Goal: Contribute content: Add original content to the website for others to see

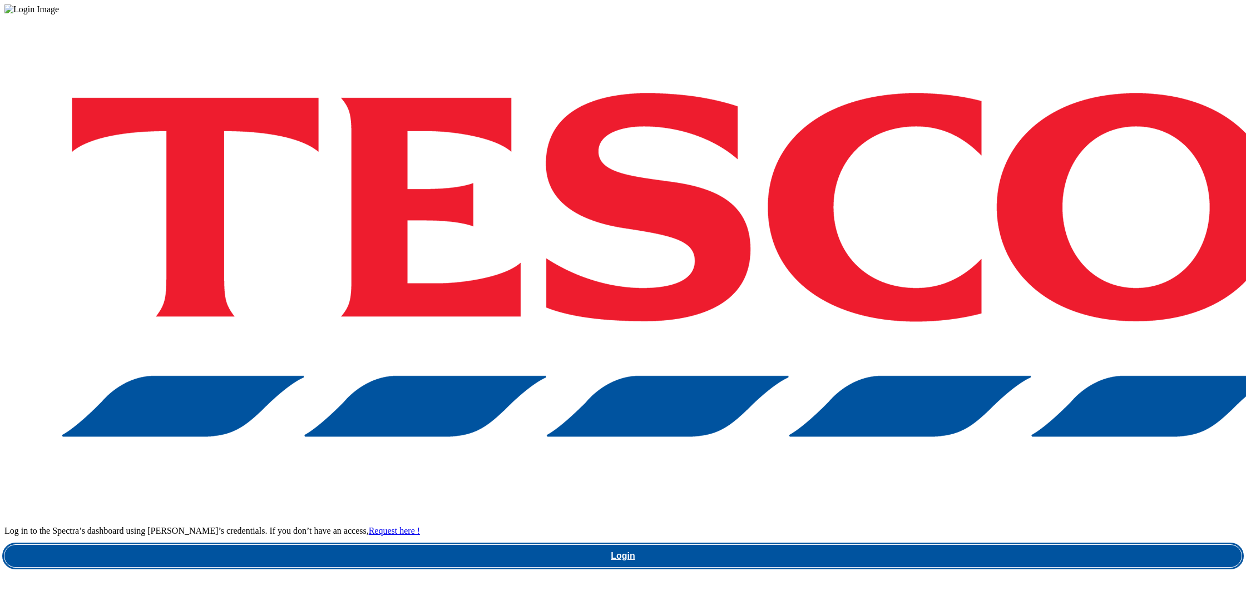
click at [898, 545] on link "Login" at bounding box center [622, 556] width 1237 height 22
click at [849, 545] on link "Login" at bounding box center [622, 556] width 1237 height 22
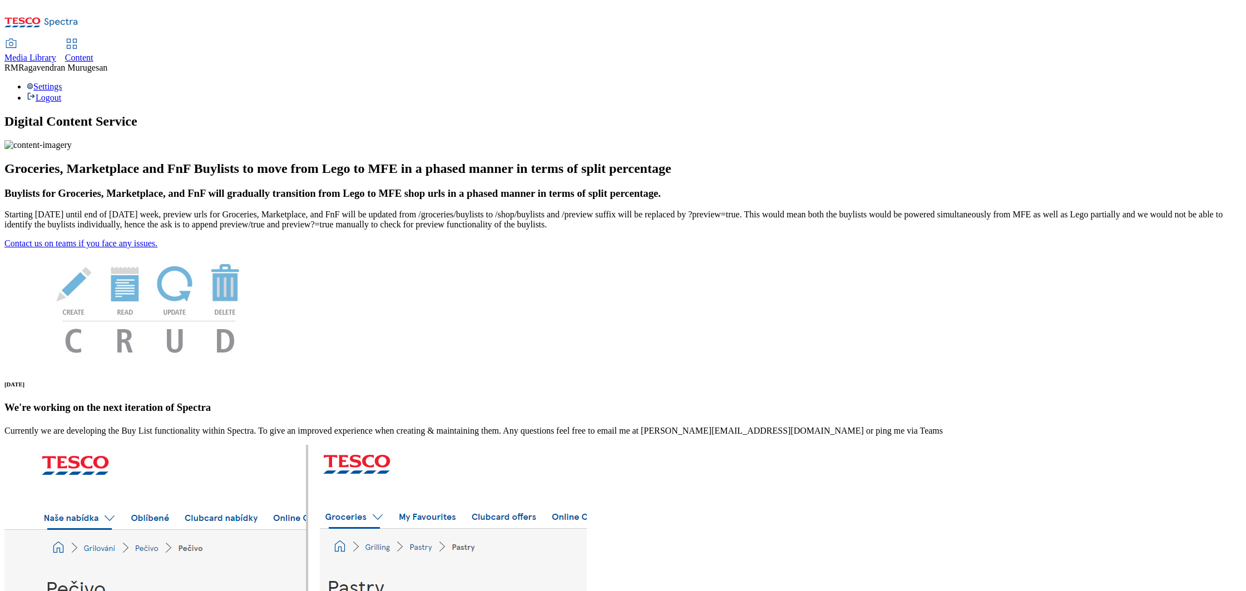
click at [71, 21] on icon at bounding box center [41, 25] width 74 height 23
click at [56, 53] on span "Media Library" at bounding box center [30, 57] width 52 height 9
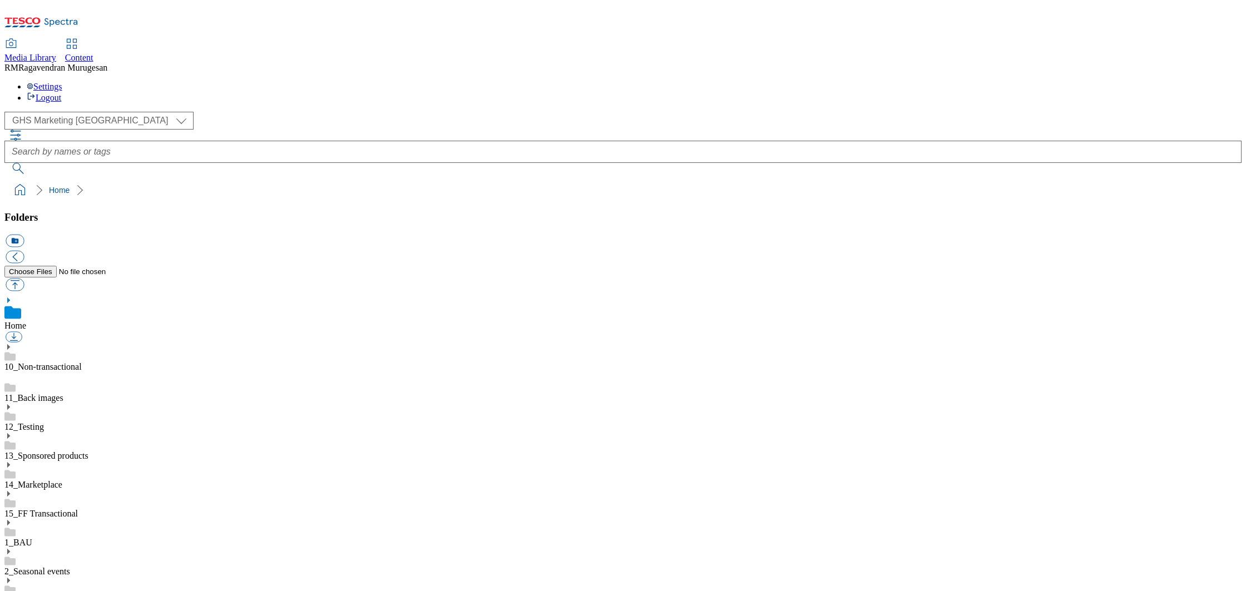
scroll to position [1, 0]
click at [104, 112] on select "GHS Marketing UK iGHS Marketing CE MCA CZ MCA HU MCA SK" at bounding box center [98, 121] width 189 height 18
select select "flare-ighs-ce-mktg"
click at [8, 112] on select "GHS Marketing UK iGHS Marketing CE MCA CZ MCA HU MCA SK" at bounding box center [98, 121] width 189 height 18
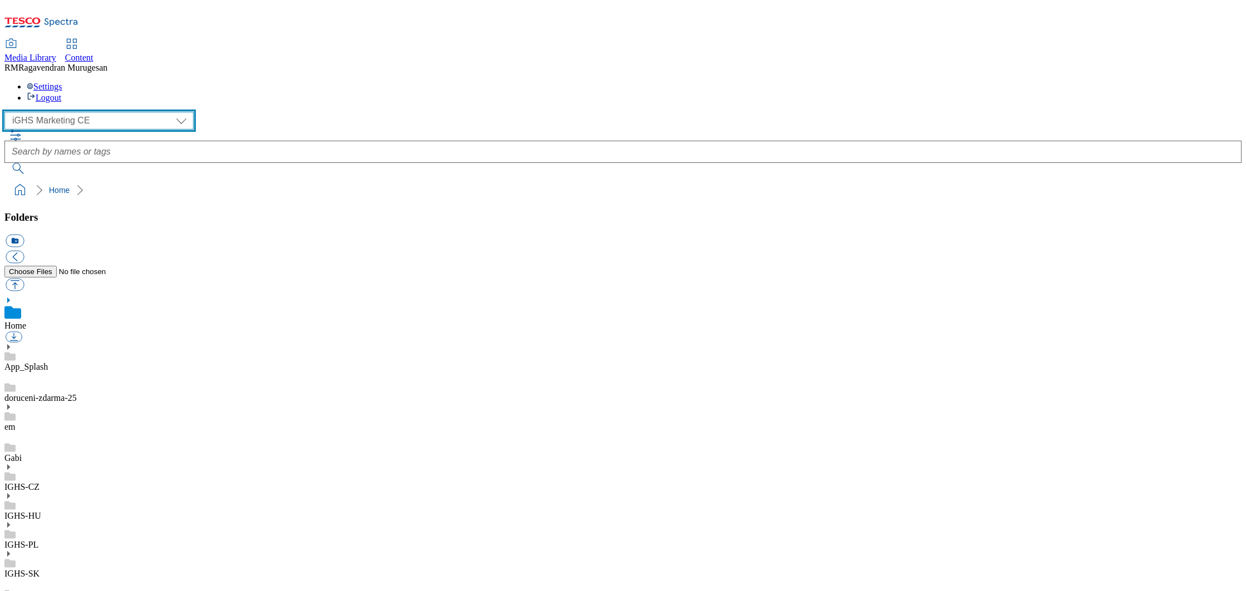
click at [102, 112] on select "GHS Marketing UK iGHS Marketing CE MCA CZ MCA HU MCA SK" at bounding box center [98, 121] width 189 height 18
click at [10, 464] on use at bounding box center [8, 467] width 3 height 6
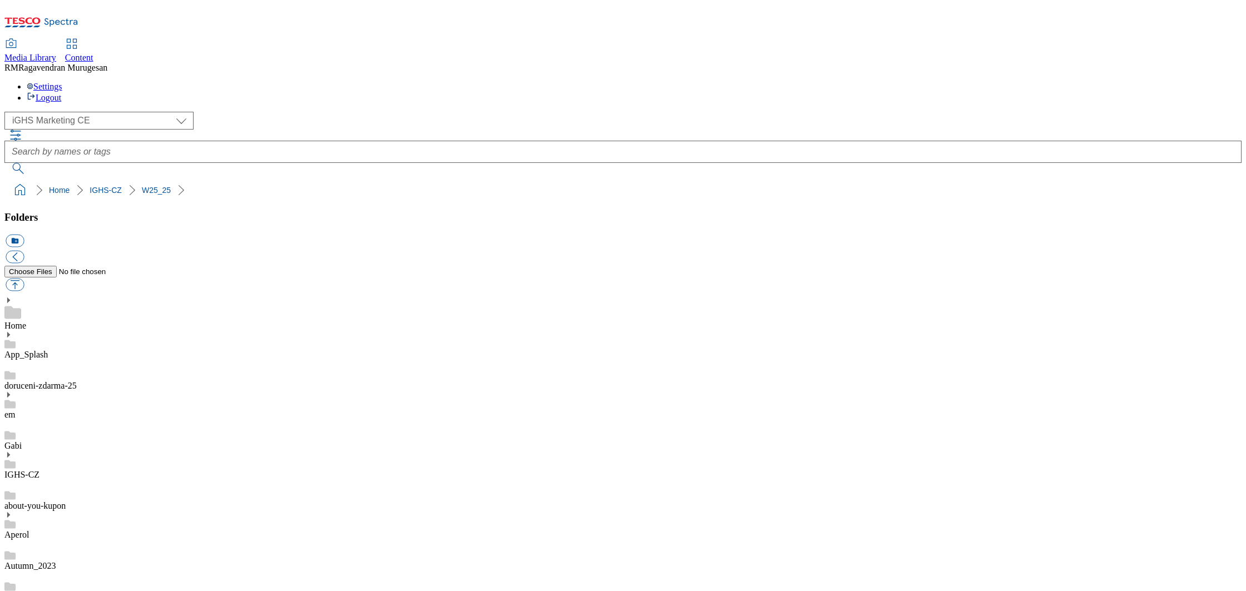
click at [12, 451] on icon at bounding box center [8, 455] width 8 height 8
click at [39, 470] on link "IGHS-CZ" at bounding box center [21, 474] width 35 height 9
click at [24, 235] on button "icon_new_folder" at bounding box center [15, 241] width 18 height 13
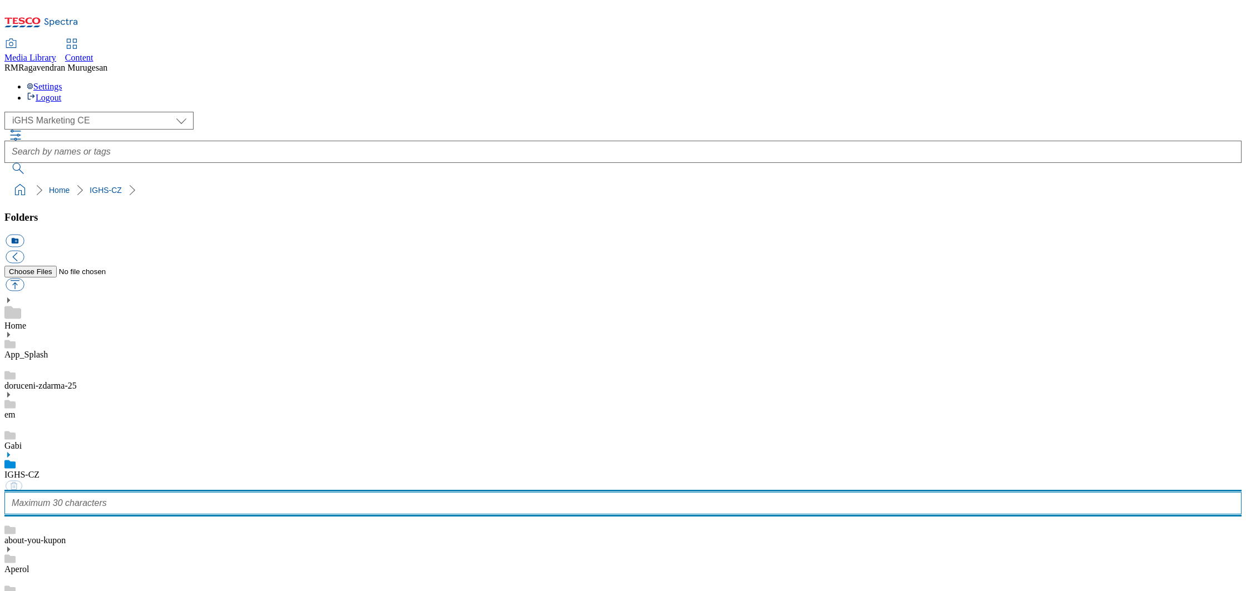
click at [95, 492] on input "text" at bounding box center [622, 503] width 1237 height 22
type input "w"
type input "W"
type input "wk26_25"
click at [59, 492] on input "wk26_25" at bounding box center [622, 503] width 1237 height 22
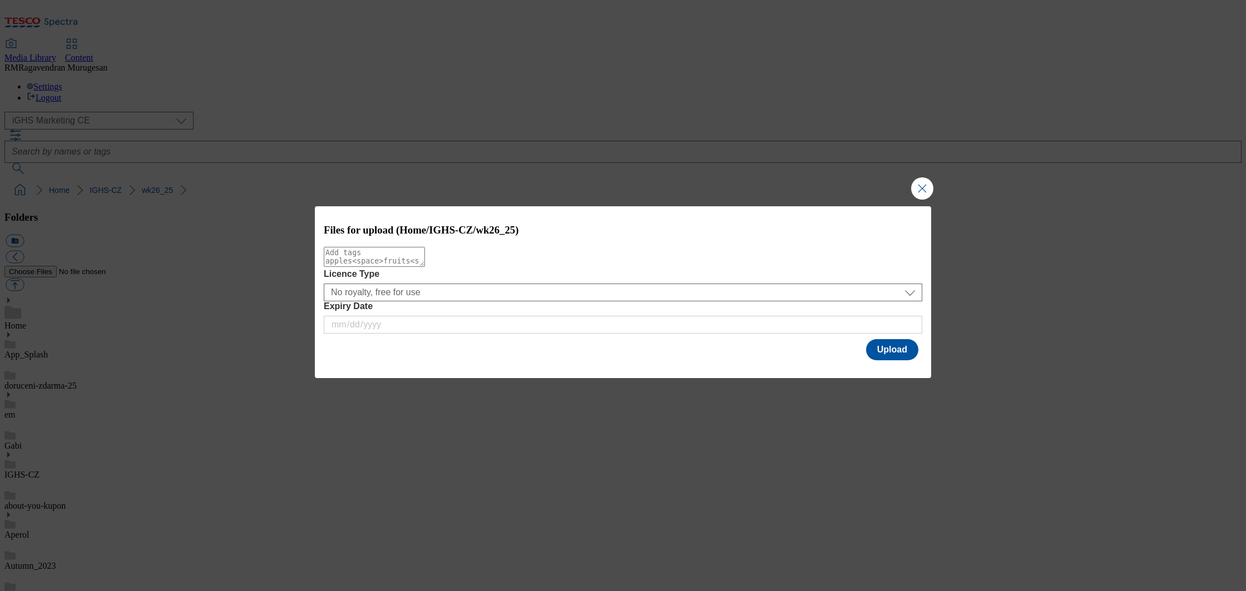
click at [415, 267] on textarea "Modal" at bounding box center [374, 257] width 101 height 20
type textarea "slider"
click at [881, 346] on button "Upload" at bounding box center [892, 349] width 52 height 21
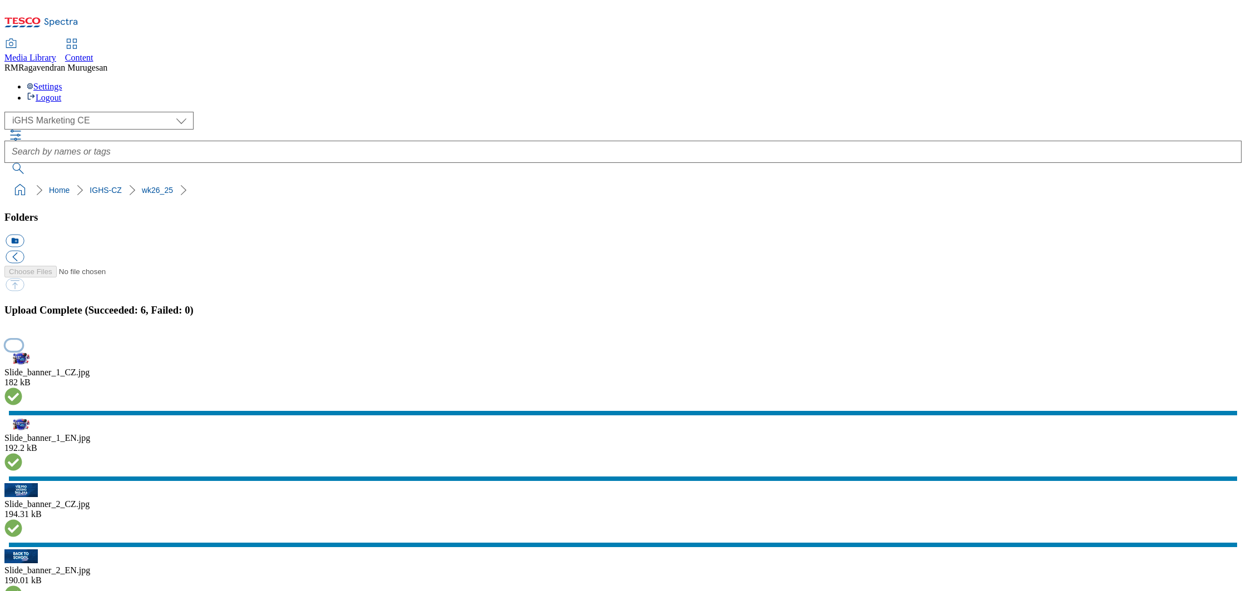
click at [22, 350] on button "button" at bounding box center [14, 345] width 17 height 11
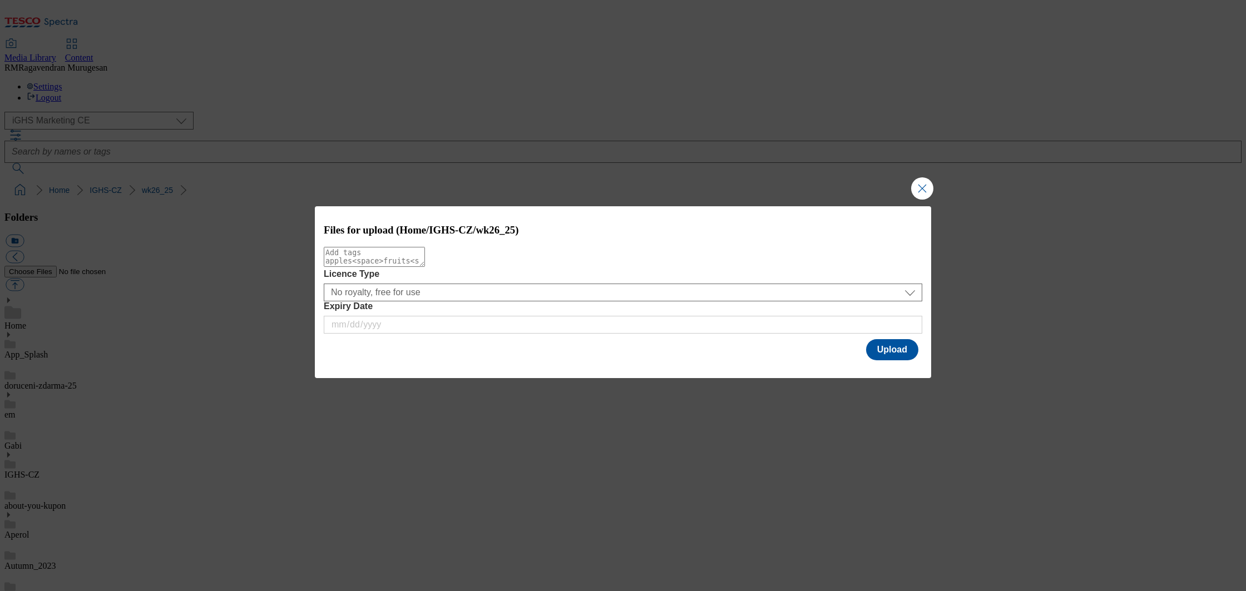
click at [425, 267] on textarea "Modal" at bounding box center [374, 257] width 101 height 20
type textarea "product"
click at [896, 351] on button "Upload" at bounding box center [892, 349] width 52 height 21
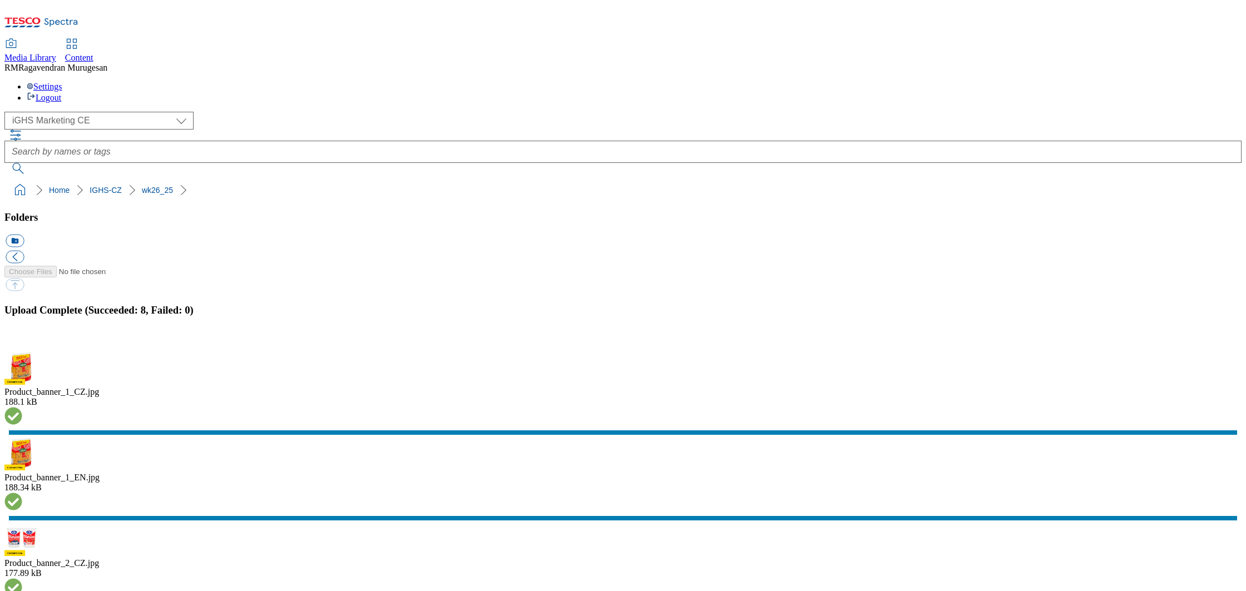
scroll to position [23, 0]
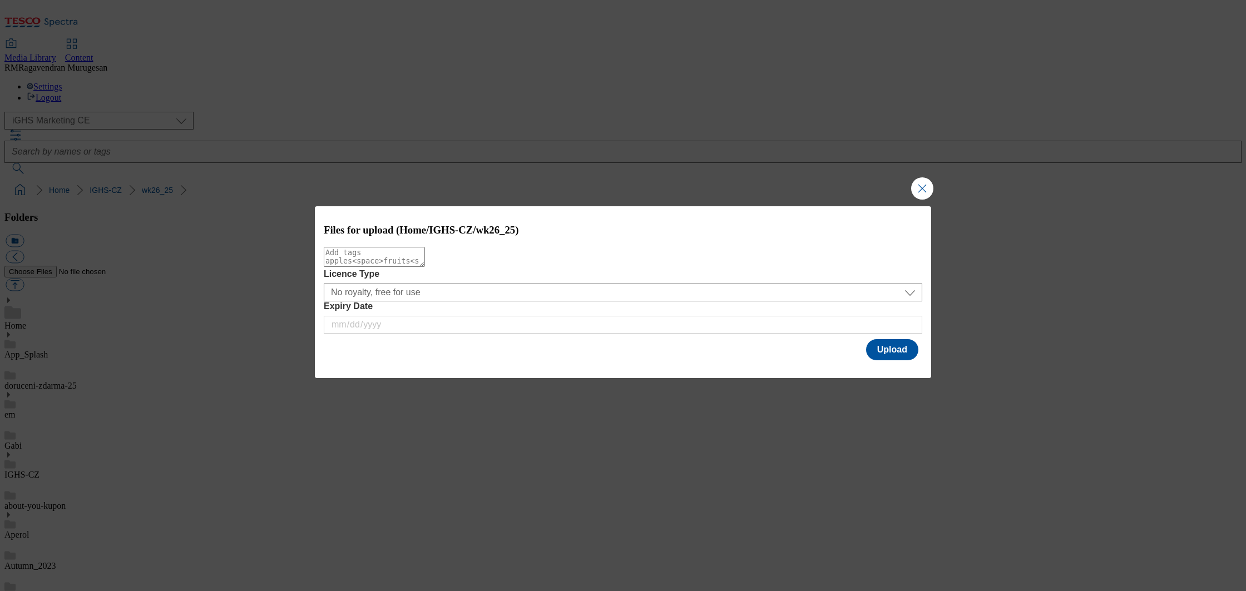
click at [425, 265] on textarea "Modal" at bounding box center [374, 257] width 101 height 20
type textarea "content"
click at [901, 349] on button "Upload" at bounding box center [892, 349] width 52 height 21
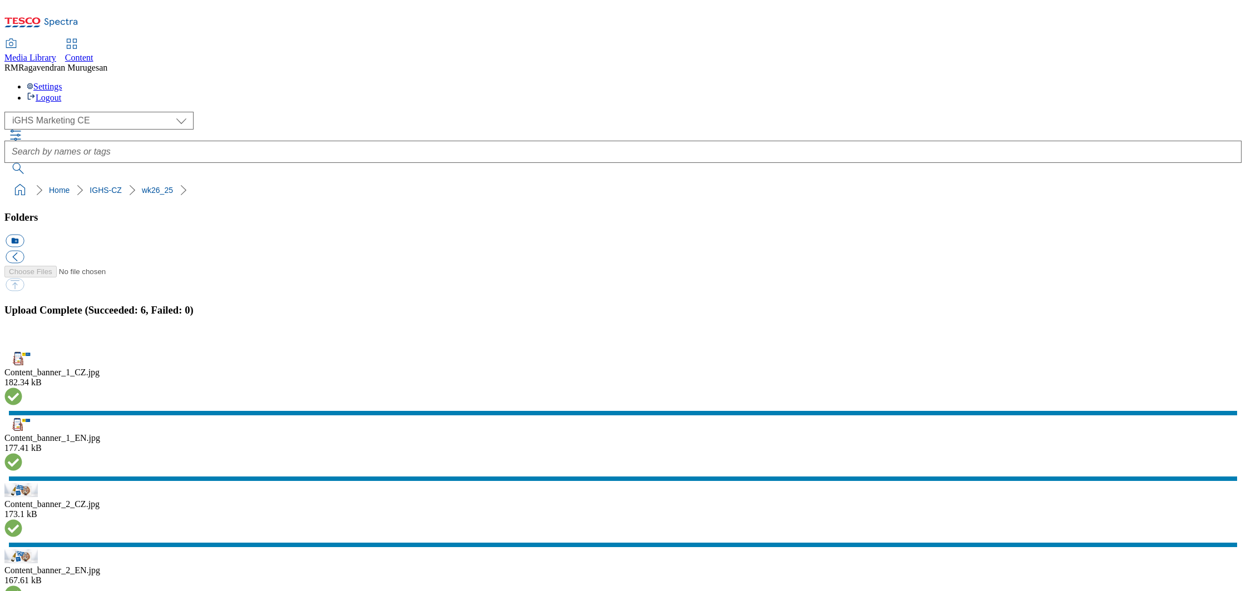
click at [22, 350] on button "button" at bounding box center [14, 345] width 17 height 11
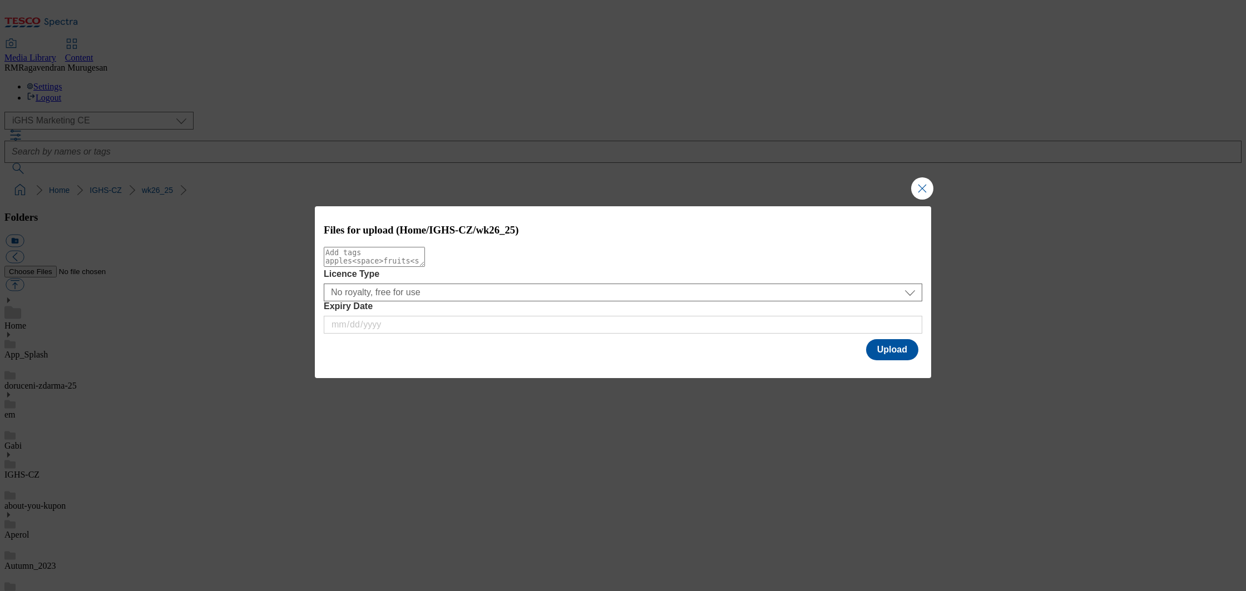
click at [425, 267] on textarea "Modal" at bounding box center [374, 257] width 101 height 20
type textarea "trade"
click at [891, 346] on button "Upload" at bounding box center [892, 349] width 52 height 21
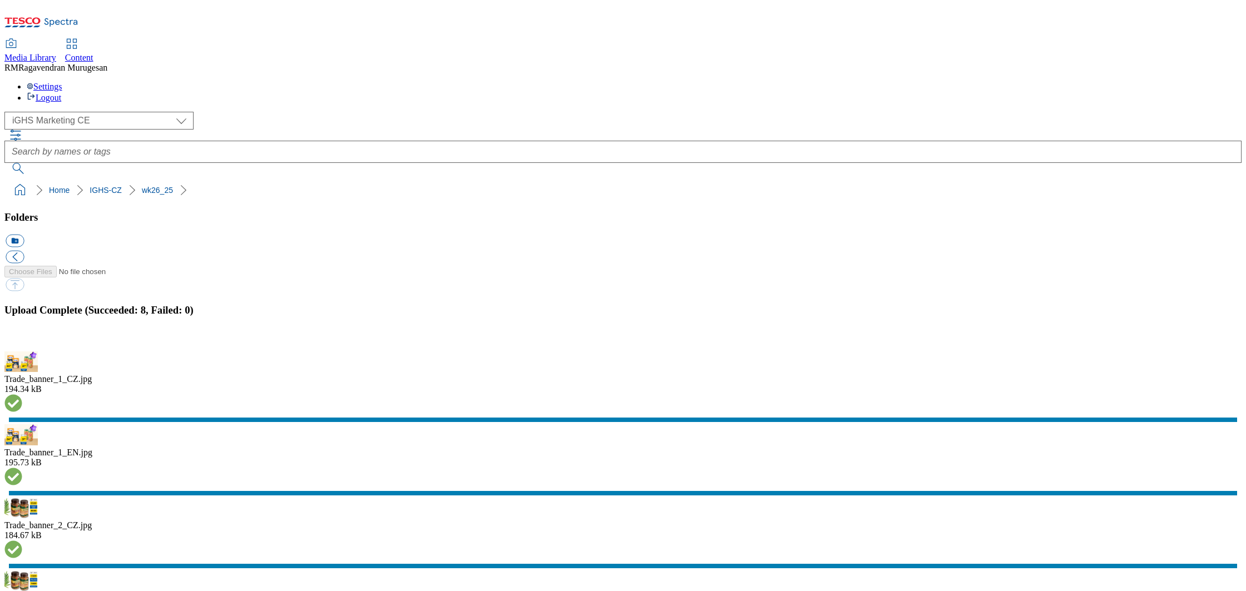
scroll to position [103, 0]
click at [22, 350] on button "button" at bounding box center [14, 345] width 17 height 11
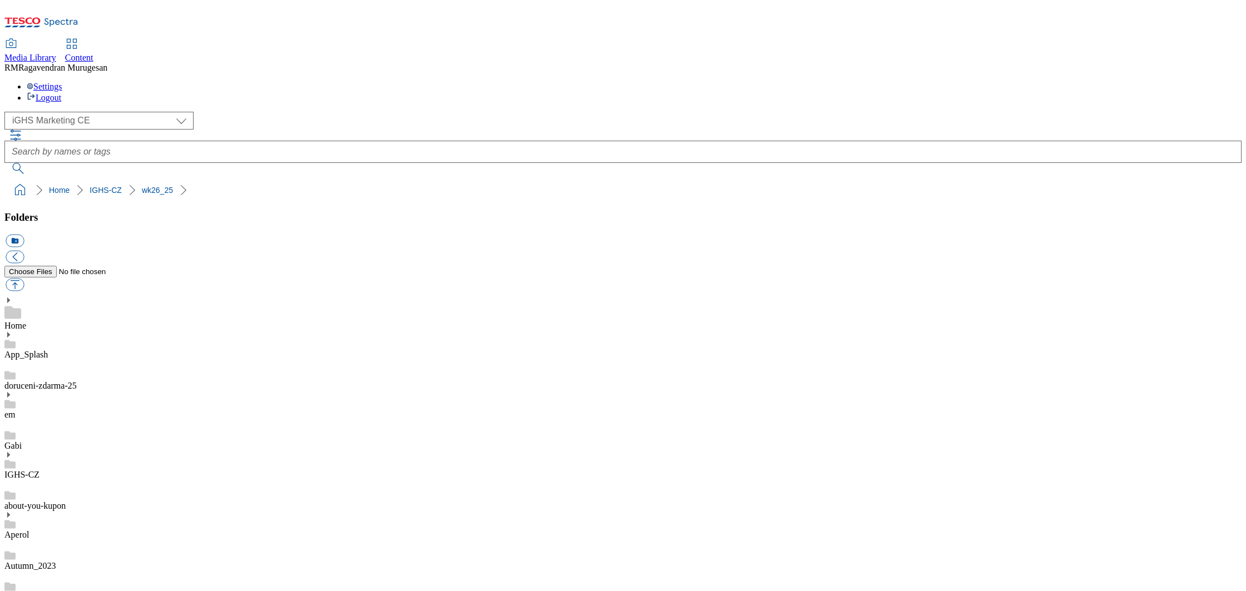
scroll to position [379, 0]
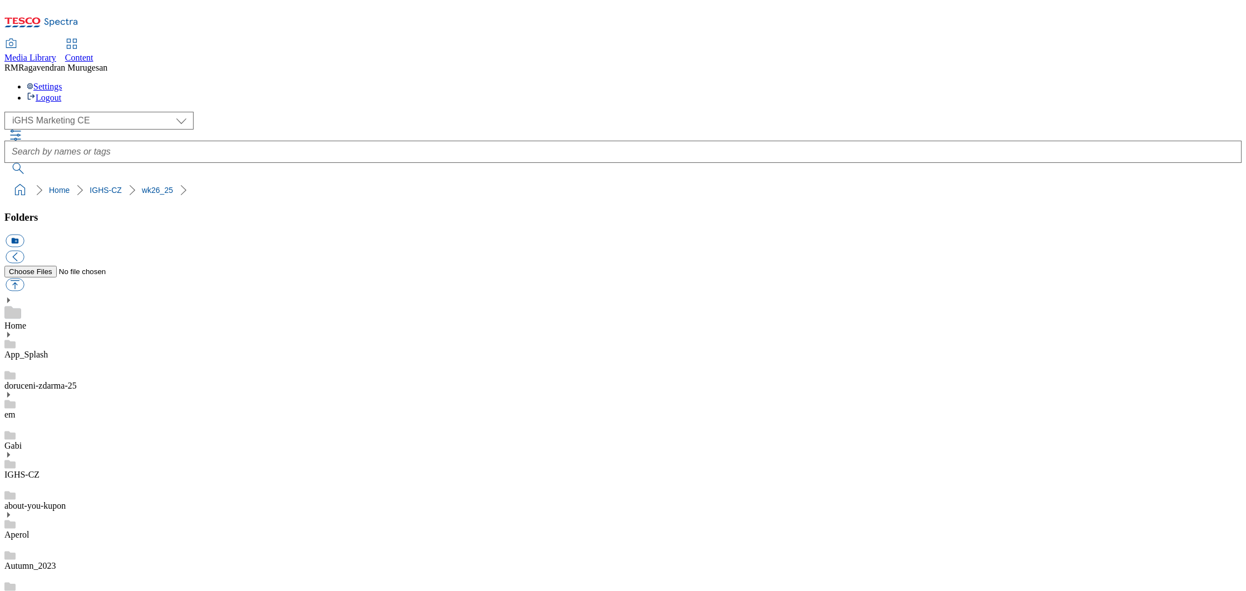
scroll to position [379, 0]
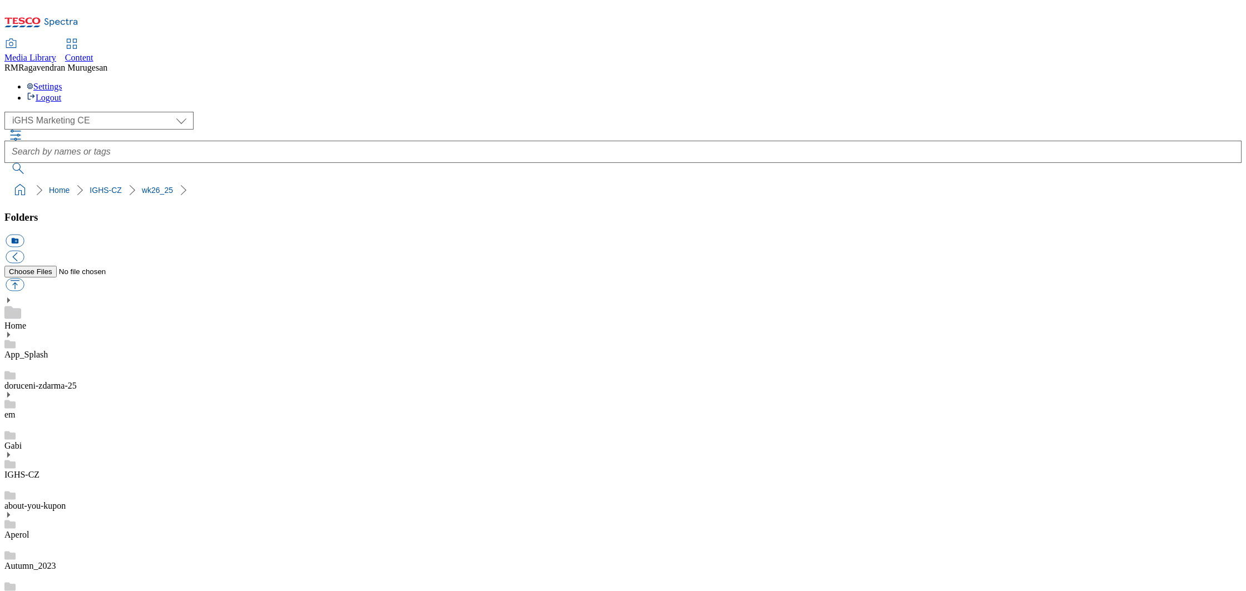
scroll to position [379, 0]
drag, startPoint x: 764, startPoint y: 467, endPoint x: 770, endPoint y: 467, distance: 6.1
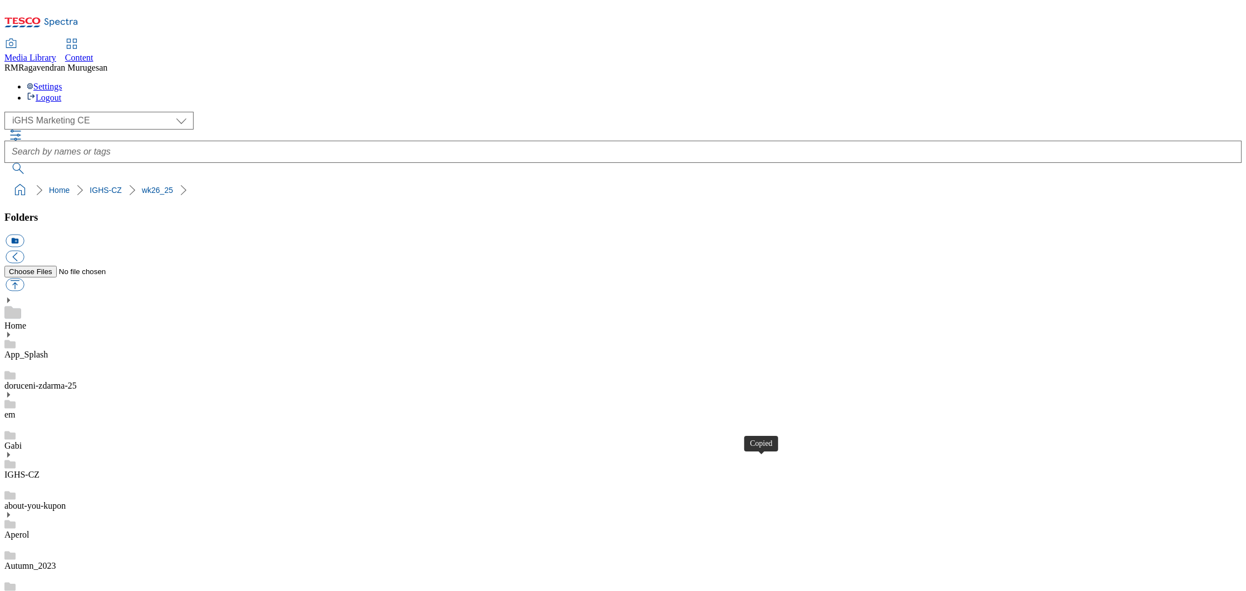
drag, startPoint x: 961, startPoint y: 391, endPoint x: 972, endPoint y: 361, distance: 31.5
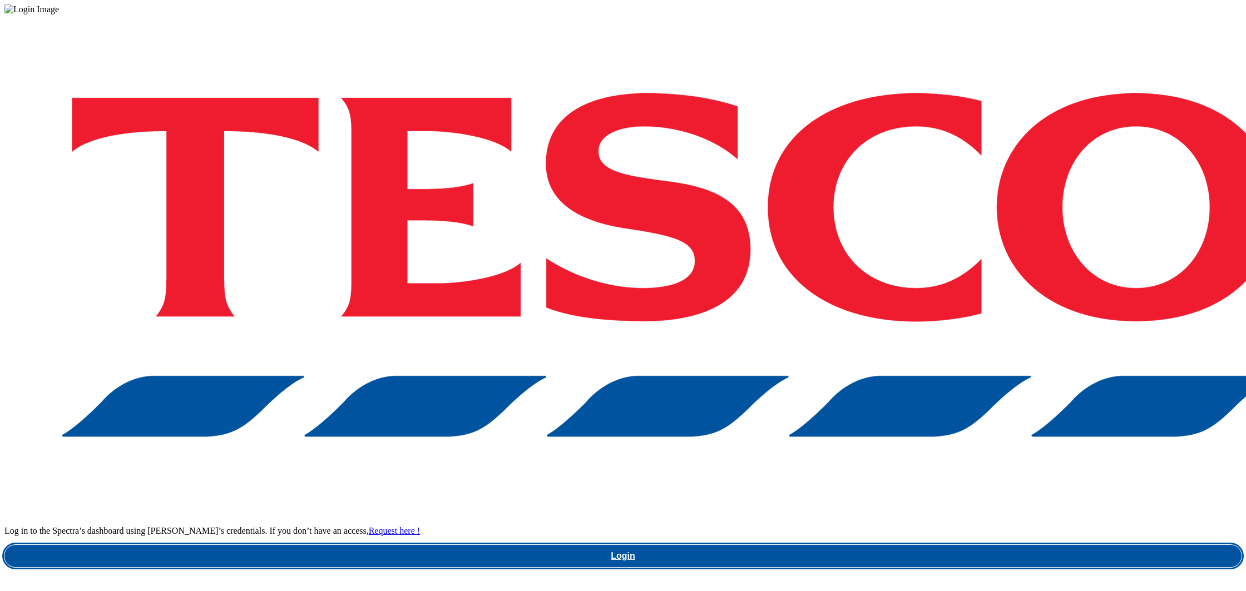
click at [933, 545] on link "Login" at bounding box center [622, 556] width 1237 height 22
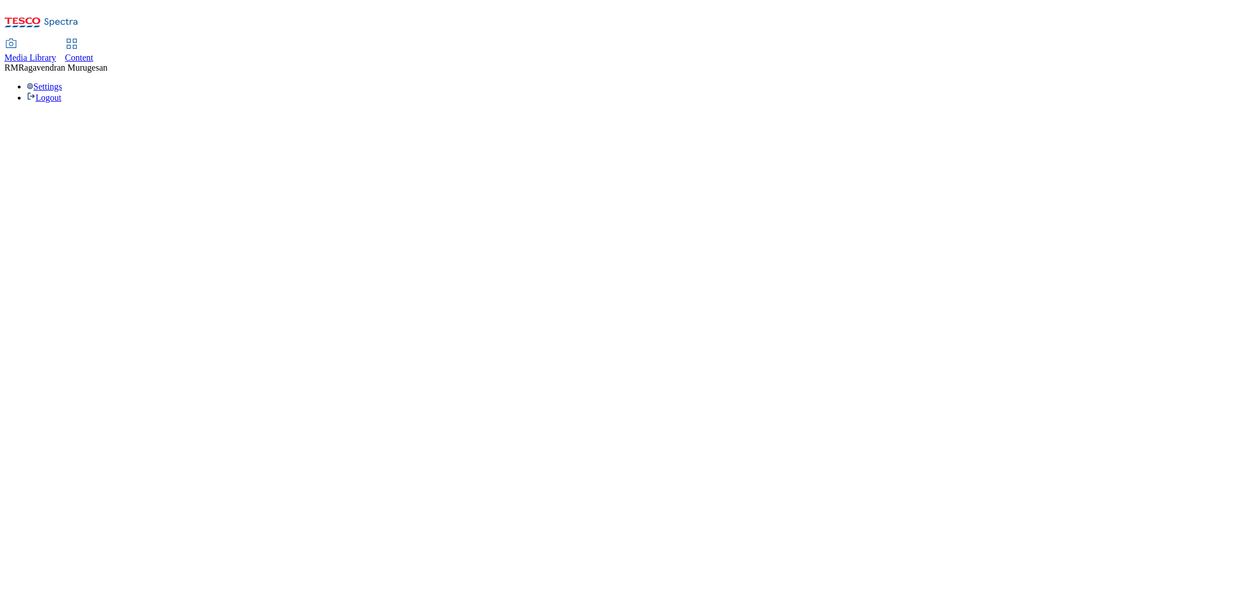
select select "flare-ighs-ce-mktg"
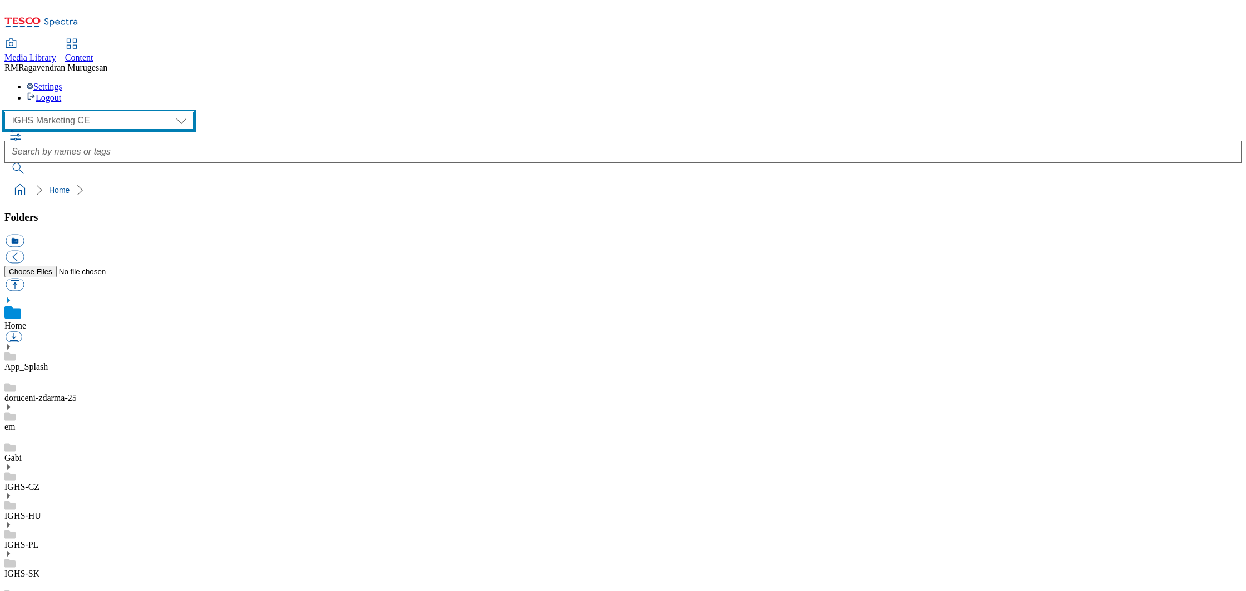
click at [101, 112] on select "GHS Marketing UK iGHS Marketing CE MCA CZ MCA HU MCA SK" at bounding box center [98, 121] width 189 height 18
click at [8, 112] on select "GHS Marketing UK iGHS Marketing CE MCA CZ MCA HU MCA SK" at bounding box center [98, 121] width 189 height 18
click at [39, 482] on link "IGHS-CZ" at bounding box center [21, 486] width 35 height 9
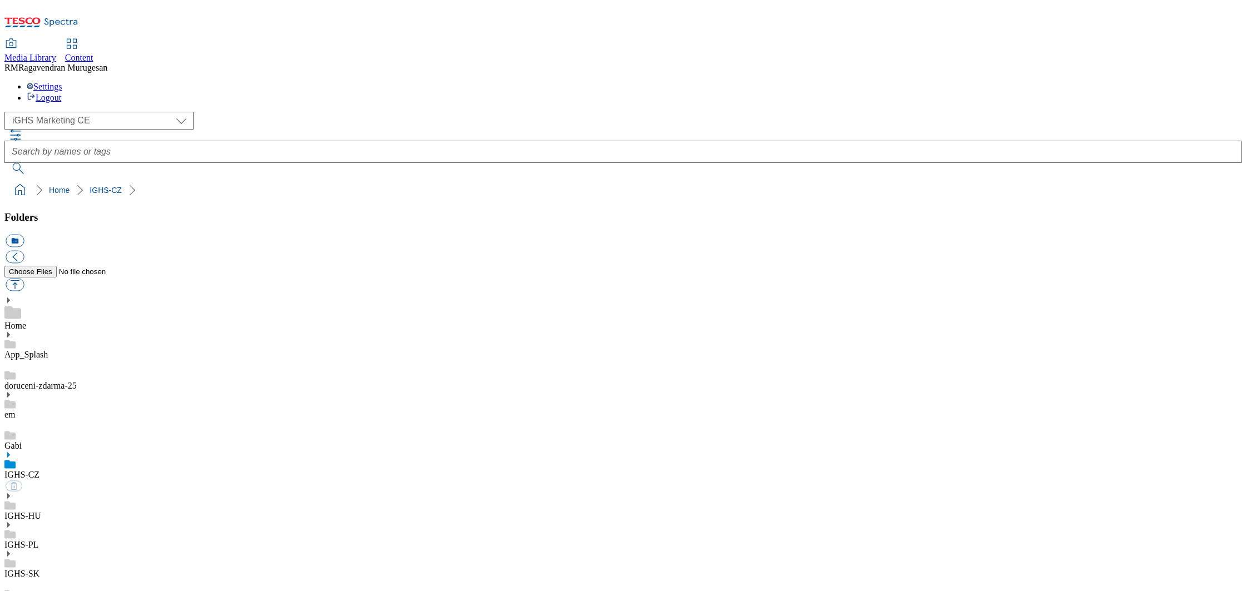
click at [10, 452] on use at bounding box center [8, 455] width 3 height 6
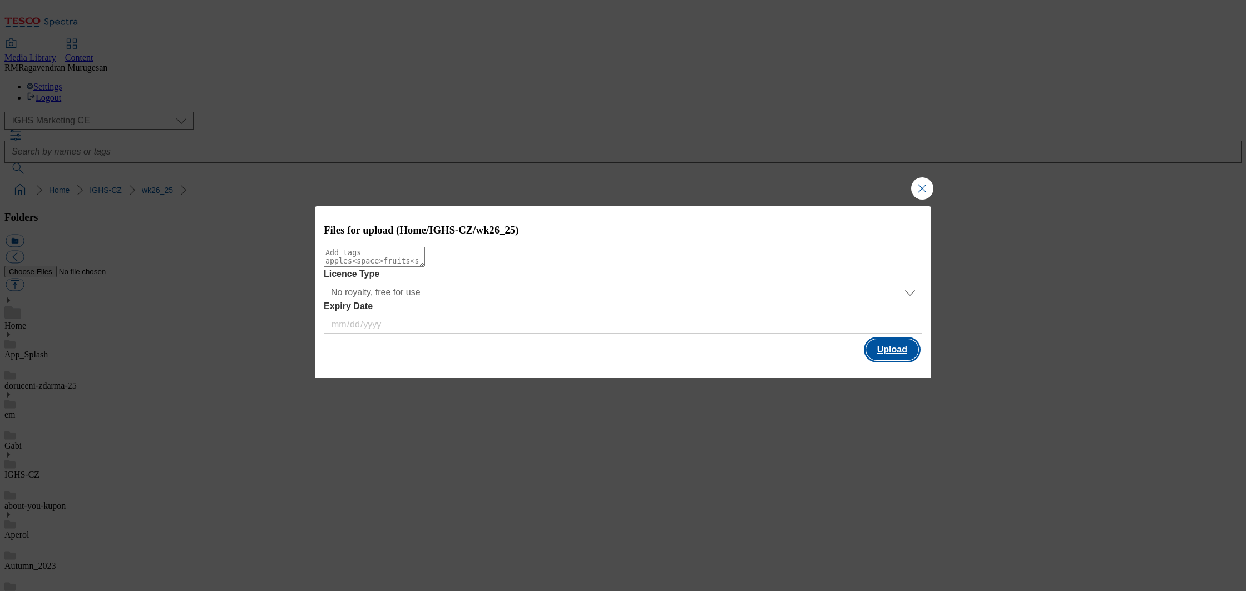
click at [894, 352] on button "Upload" at bounding box center [892, 349] width 52 height 21
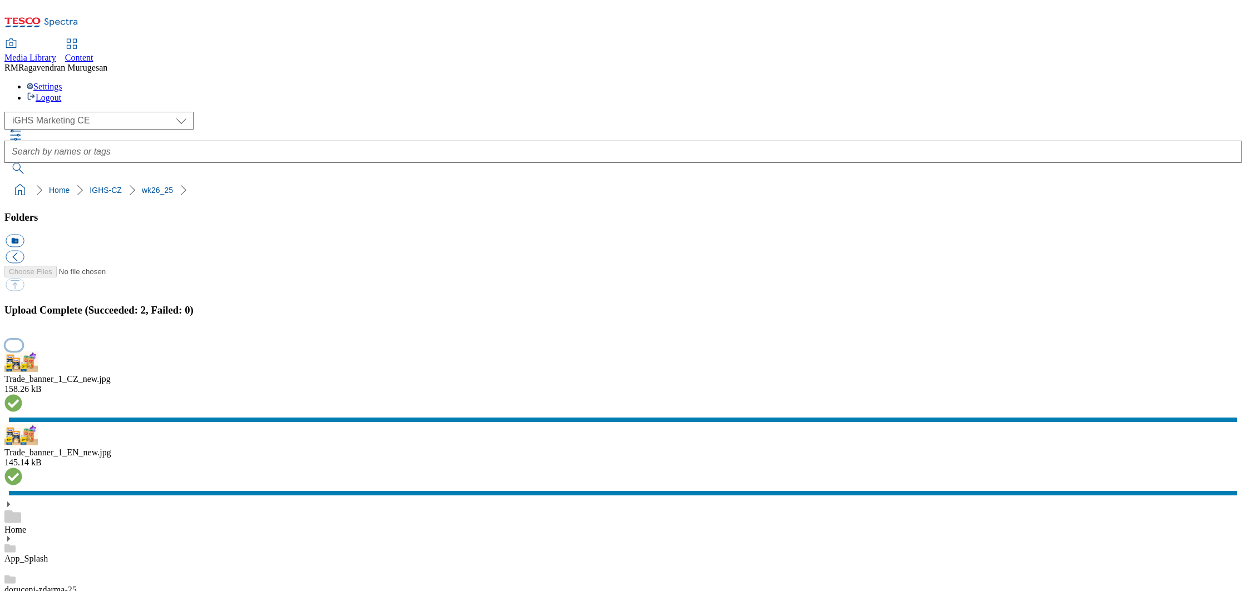
click at [22, 350] on button "button" at bounding box center [14, 345] width 17 height 11
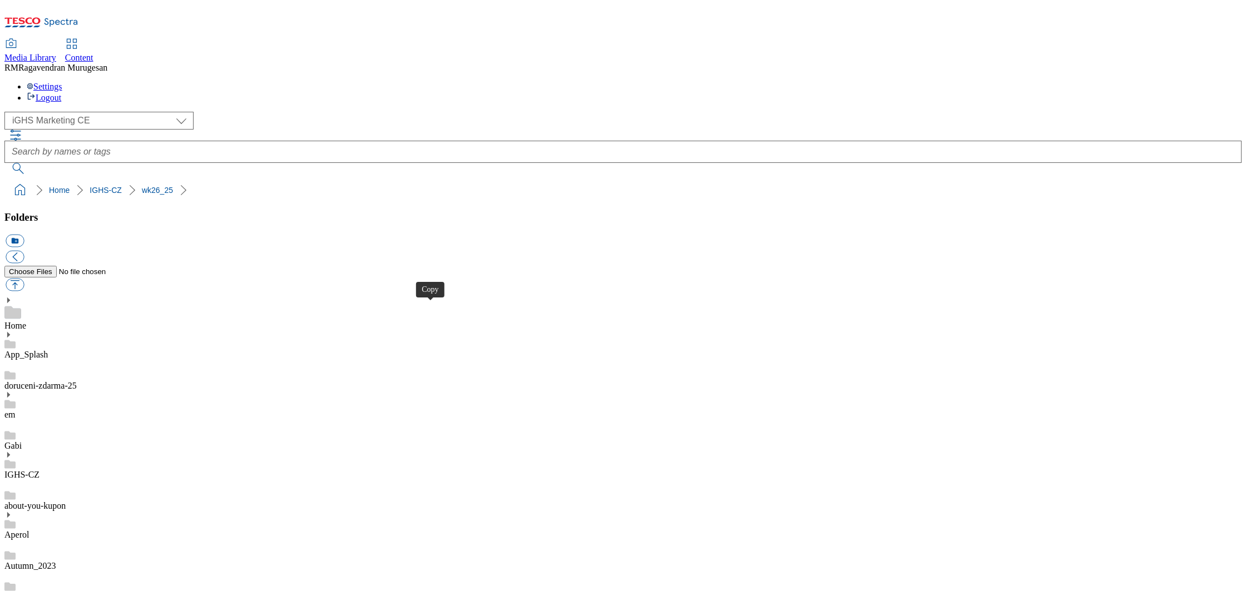
drag, startPoint x: 298, startPoint y: 309, endPoint x: 305, endPoint y: 319, distance: 11.9
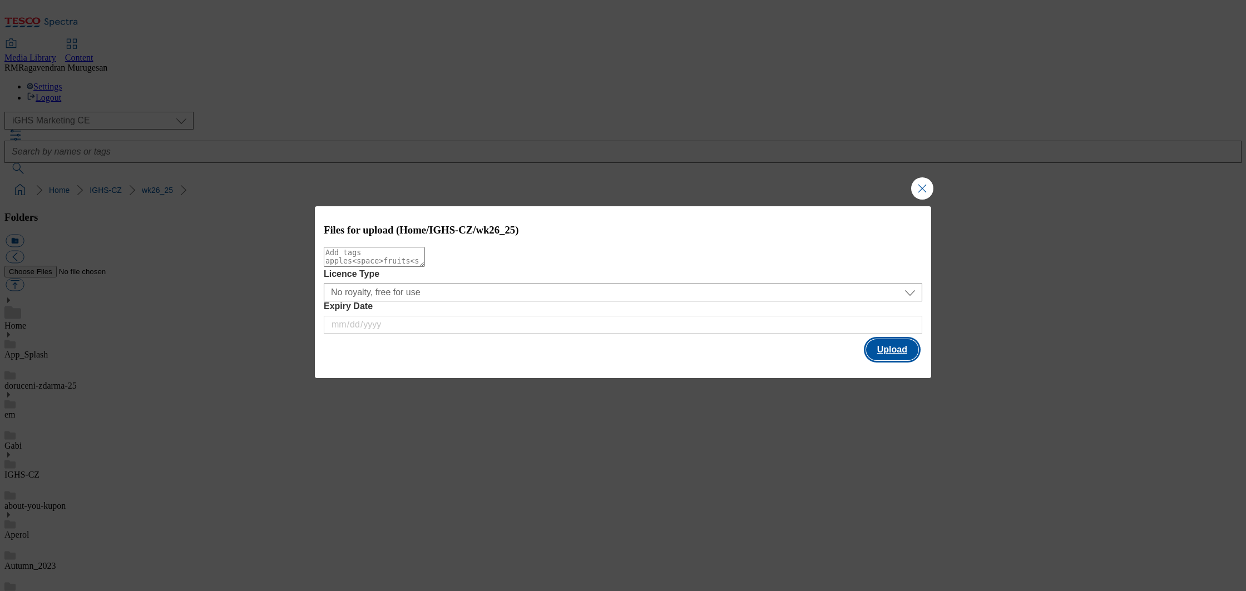
drag, startPoint x: 890, startPoint y: 350, endPoint x: 870, endPoint y: 359, distance: 22.1
click at [890, 350] on button "Upload" at bounding box center [892, 349] width 52 height 21
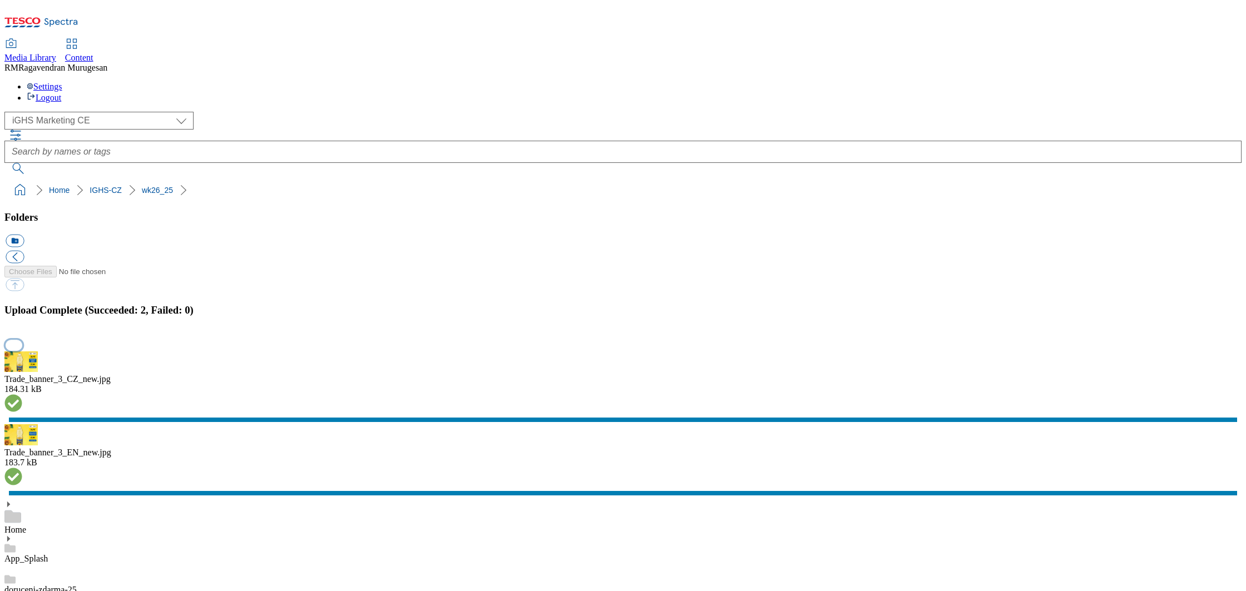
click at [22, 350] on button "button" at bounding box center [14, 345] width 17 height 11
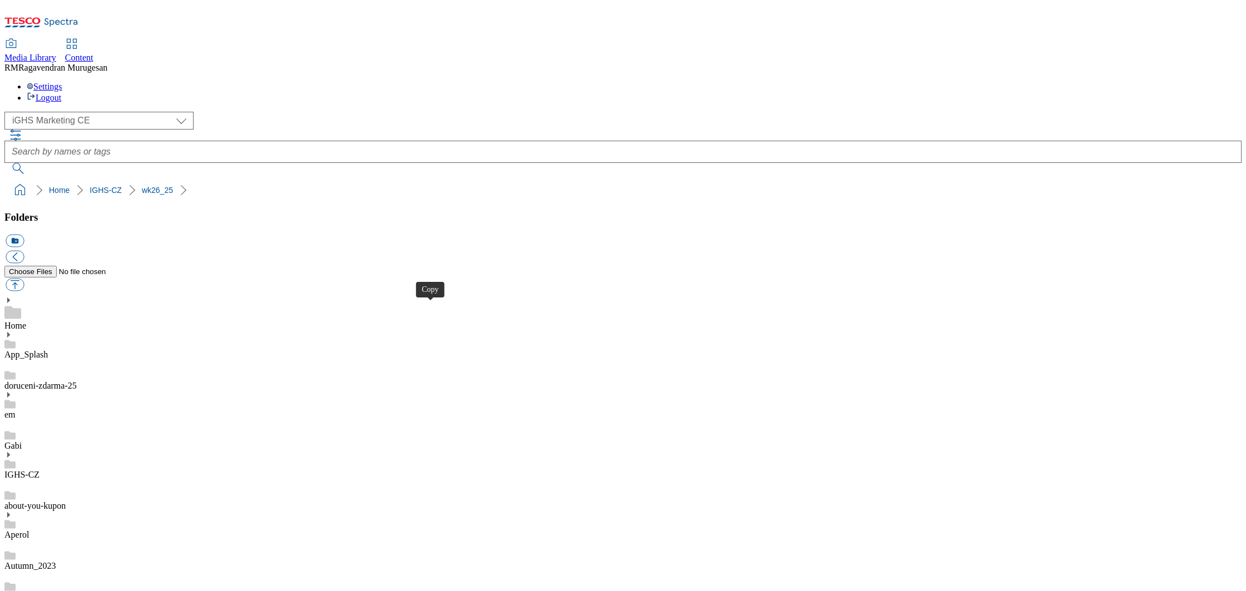
drag, startPoint x: 431, startPoint y: 308, endPoint x: 515, endPoint y: 247, distance: 103.6
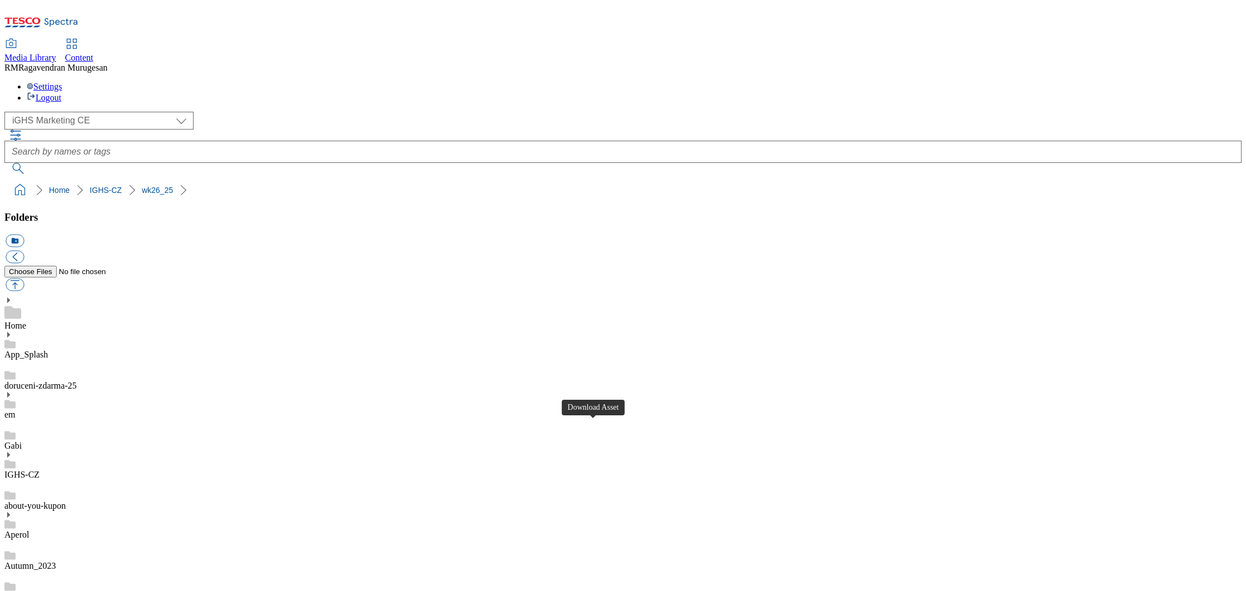
scroll to position [0, 0]
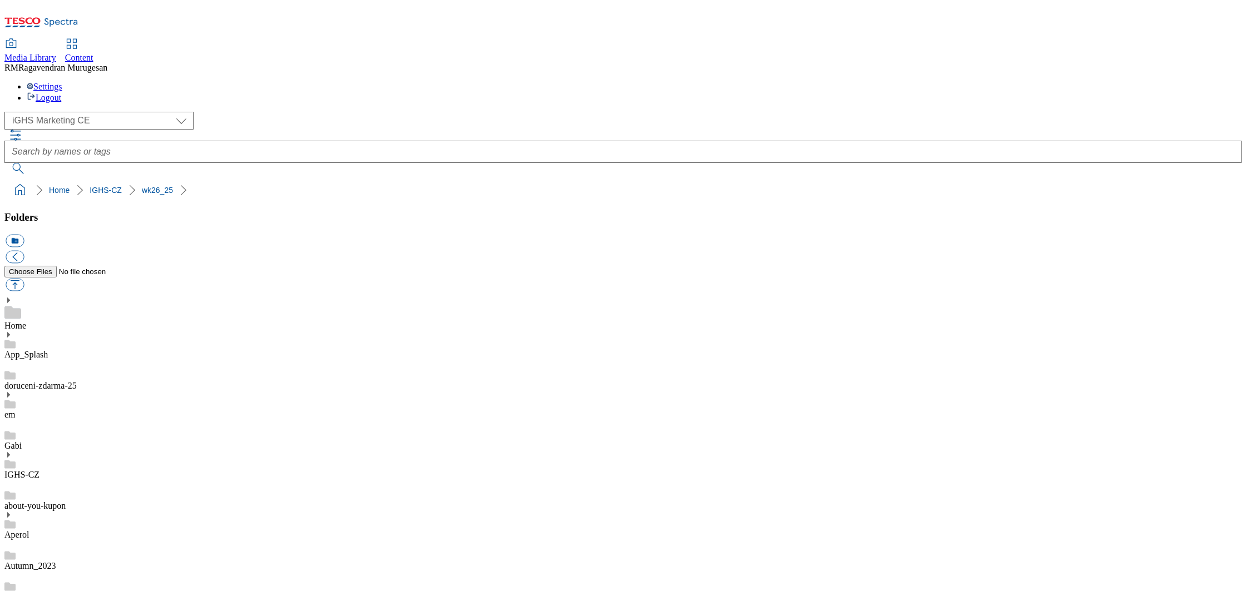
scroll to position [278, 0]
